Goal: Task Accomplishment & Management: Use online tool/utility

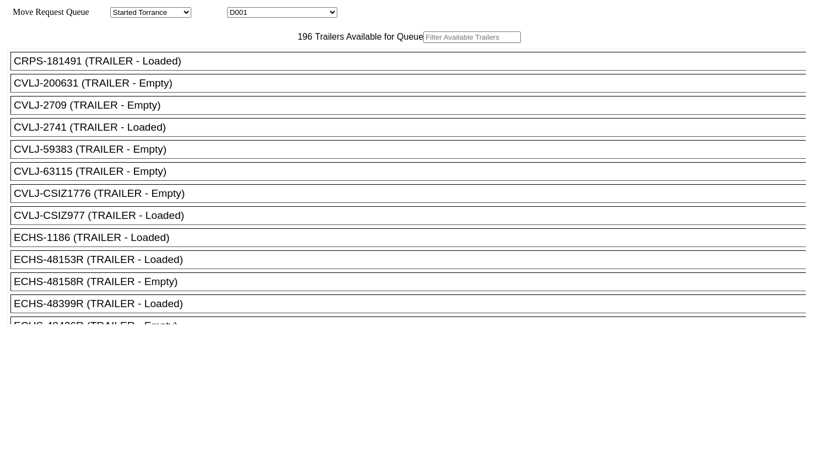
click at [423, 43] on input "text" at bounding box center [472, 37] width 98 height 12
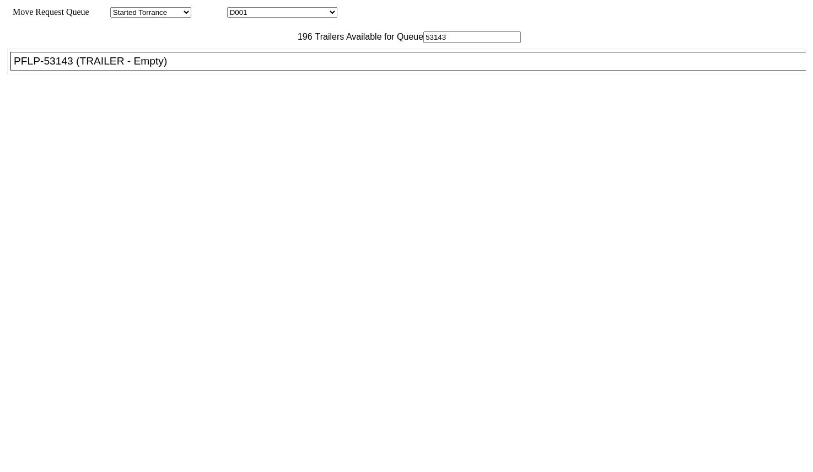
type input "53143"
click at [215, 67] on div "PFLP-53143 (TRAILER - Empty)" at bounding box center [413, 61] width 798 height 12
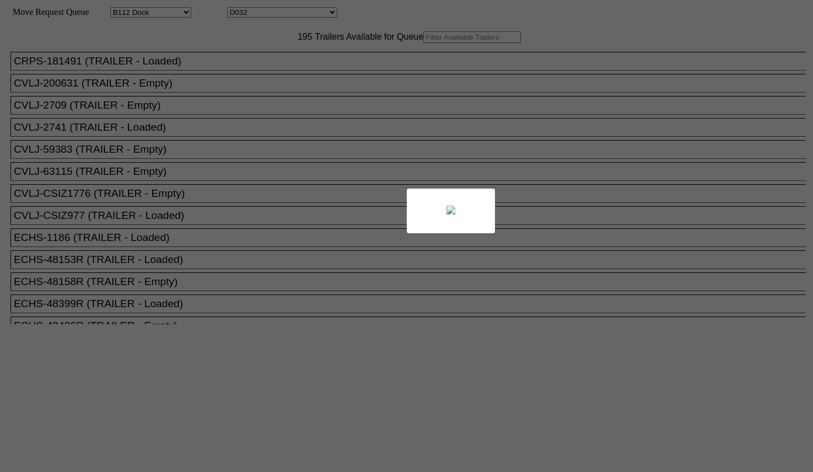
select select "121"
select select "3278"
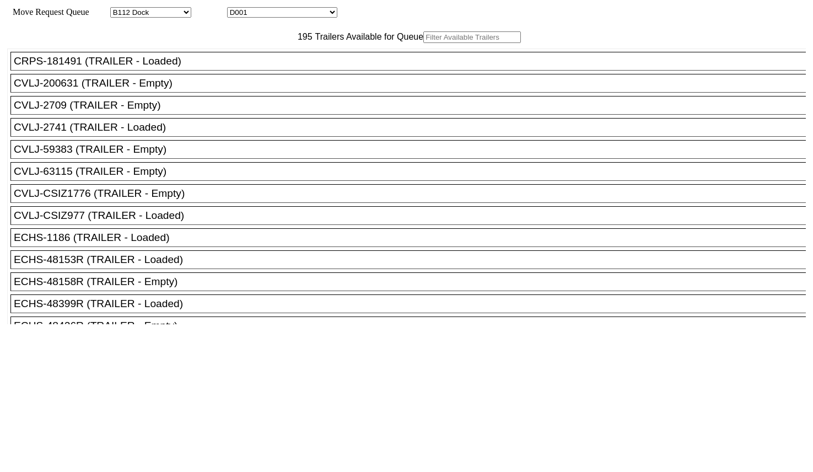
click at [423, 43] on input "text" at bounding box center [472, 37] width 98 height 12
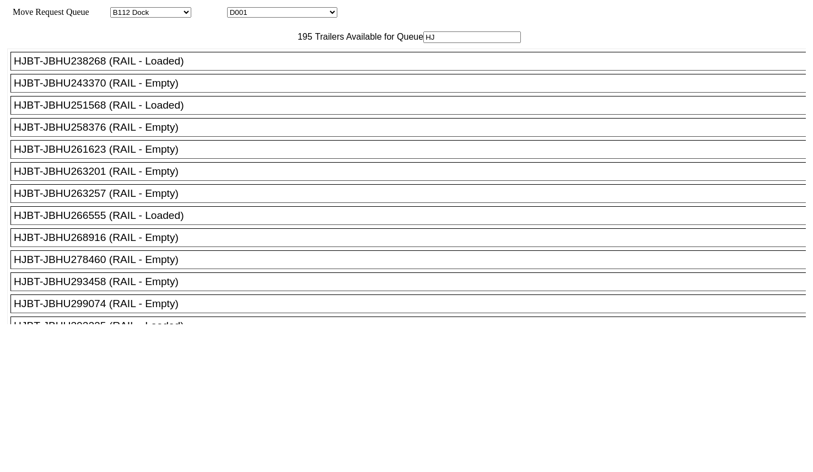
type input "HJ"
click at [199, 89] on div "HJBT-JBHU243370 (RAIL - Empty)" at bounding box center [413, 83] width 798 height 12
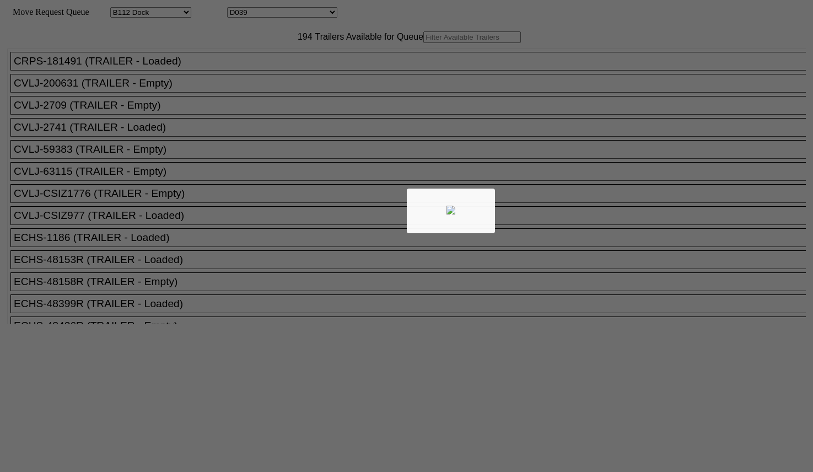
select select "121"
select select "3285"
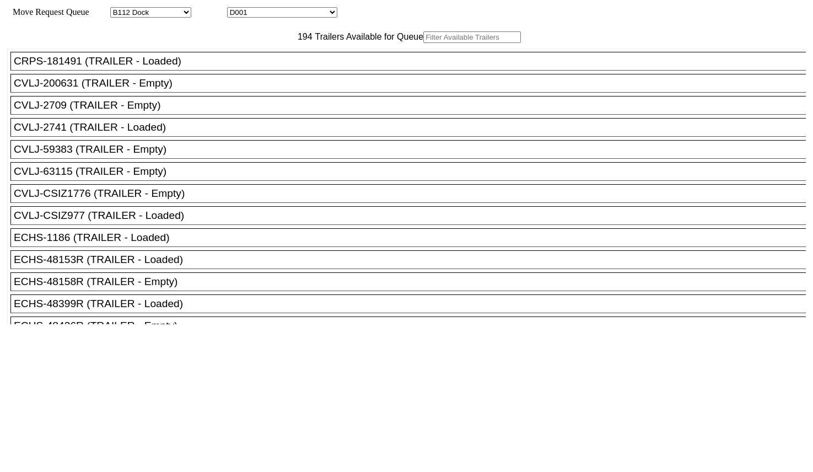
click at [423, 43] on input "text" at bounding box center [472, 37] width 98 height 12
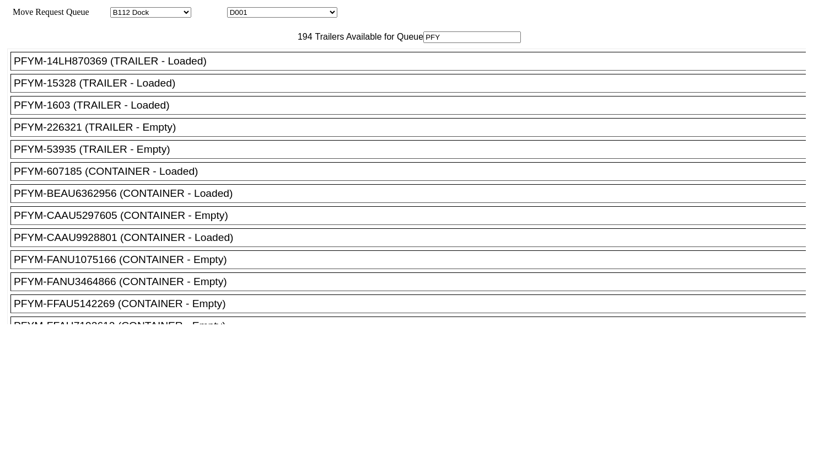
type input "PFY"
click at [174, 159] on li "PFYM-53935 (TRAILER - Empty)" at bounding box center [412, 149] width 805 height 19
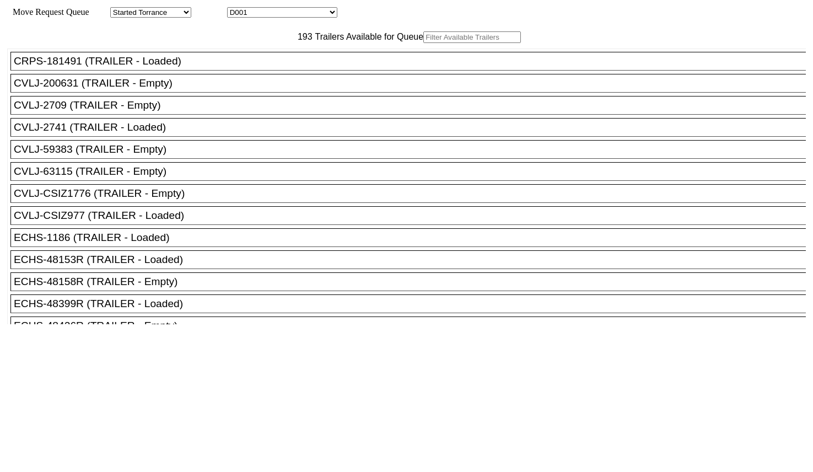
click at [423, 43] on input "text" at bounding box center [472, 37] width 98 height 12
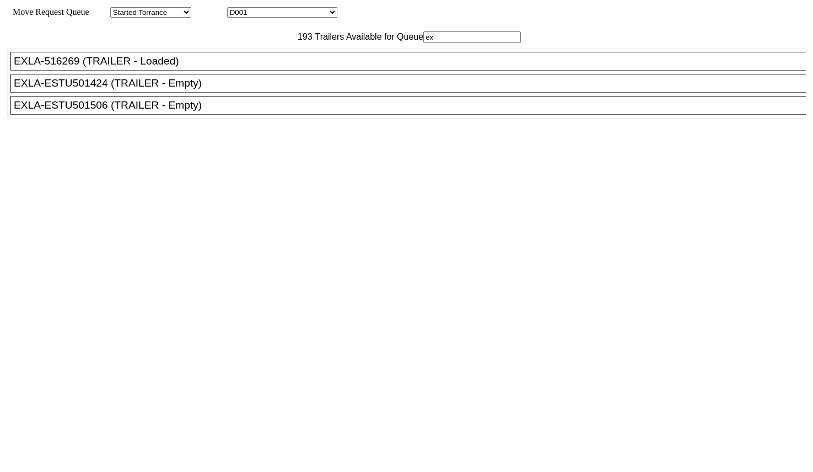
type input "ex"
click at [186, 111] on div "EXLA-ESTU501506 (TRAILER - Empty)" at bounding box center [413, 105] width 798 height 12
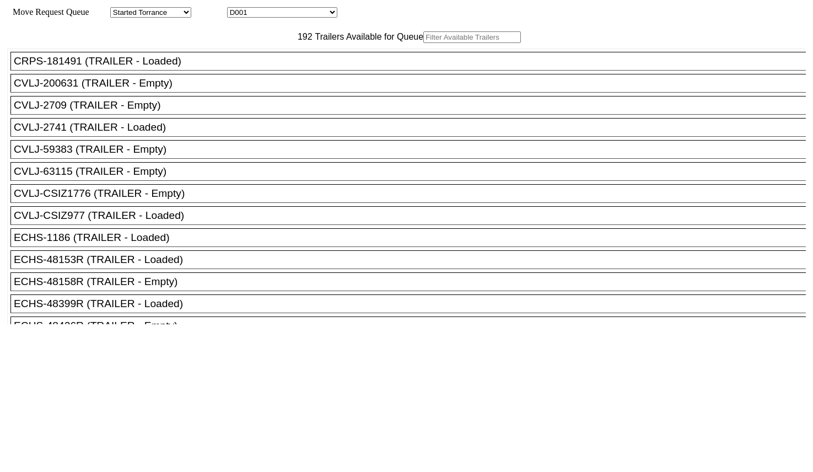
click at [423, 43] on input "text" at bounding box center [472, 37] width 98 height 12
type input "p"
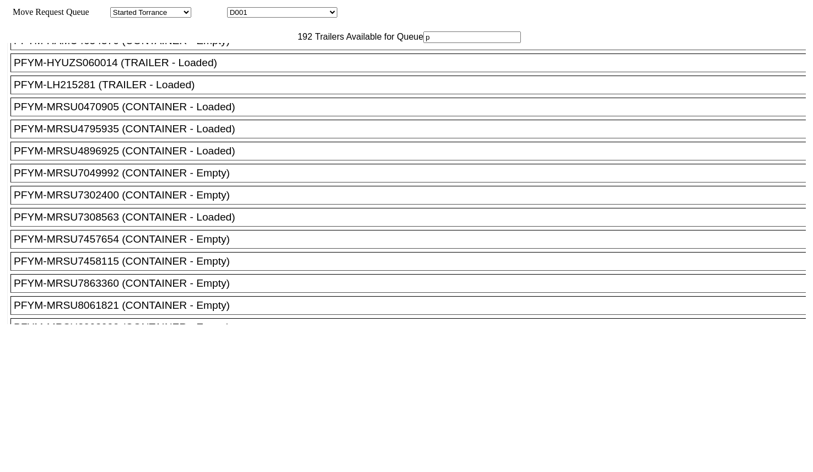
scroll to position [3168, 0]
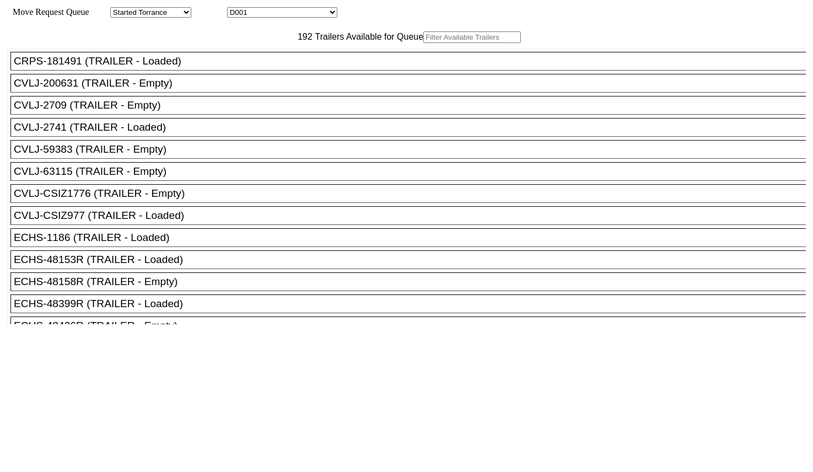
click at [423, 43] on input "text" at bounding box center [472, 37] width 98 height 12
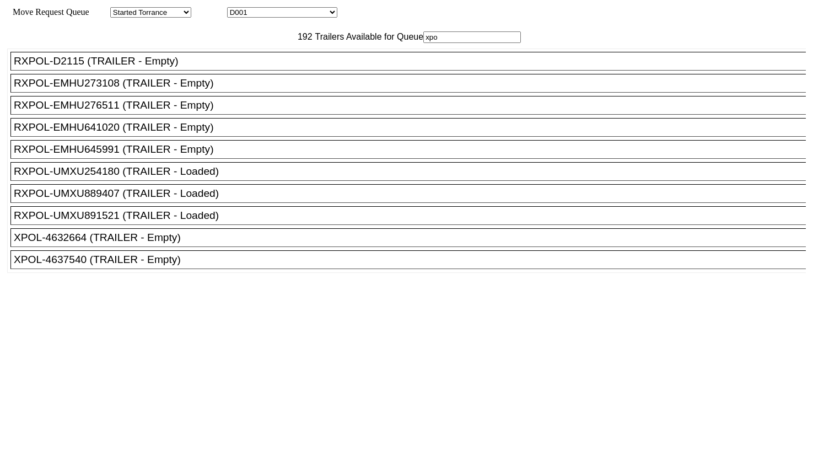
type input "xpo"
click at [191, 269] on li "XPOL-4637540 (TRAILER - Empty)" at bounding box center [412, 259] width 805 height 19
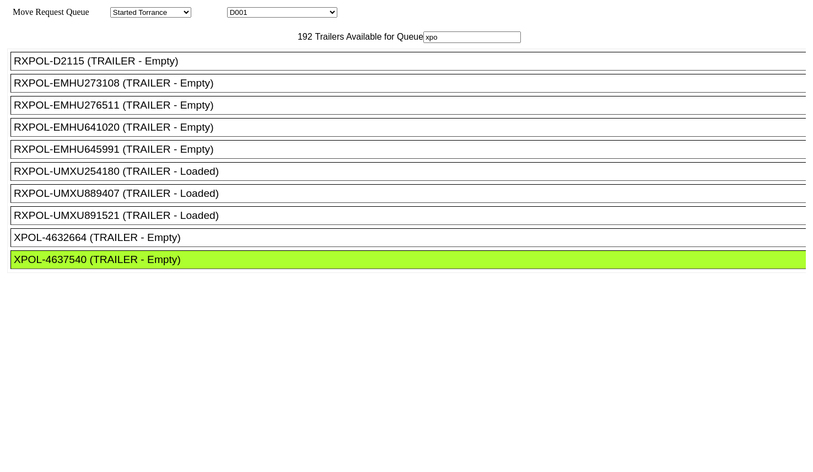
drag, startPoint x: 372, startPoint y: 157, endPoint x: 544, endPoint y: 258, distance: 199.3
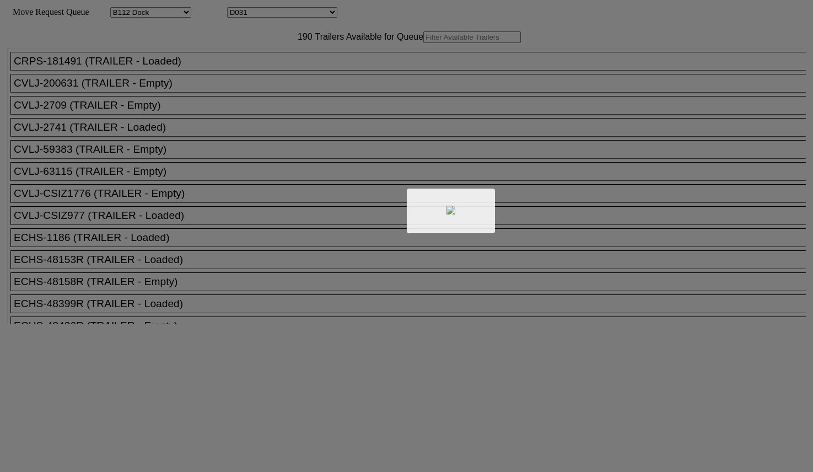
select select "121"
select select "3277"
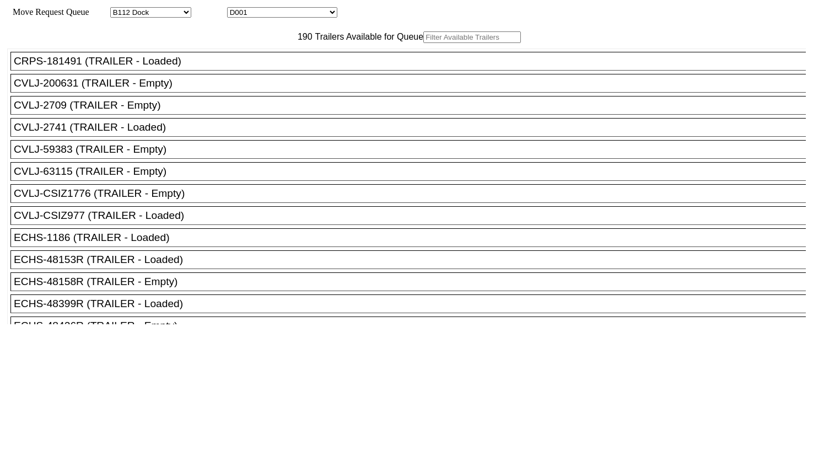
click at [243, 43] on div "190 Trailers Available for Queue" at bounding box center [406, 37] width 798 height 12
click at [423, 43] on input "text" at bounding box center [472, 37] width 98 height 12
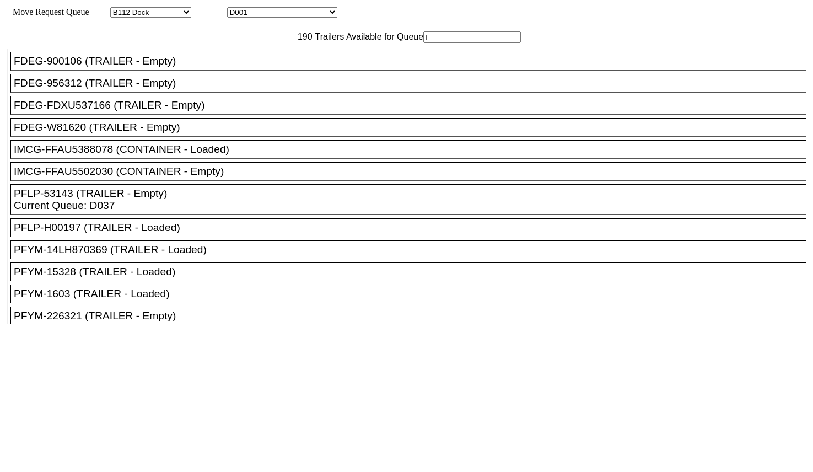
type input "F"
click at [185, 111] on div "FDEG-FDXU537166 (TRAILER - Empty)" at bounding box center [413, 105] width 798 height 12
